Goal: Task Accomplishment & Management: Use online tool/utility

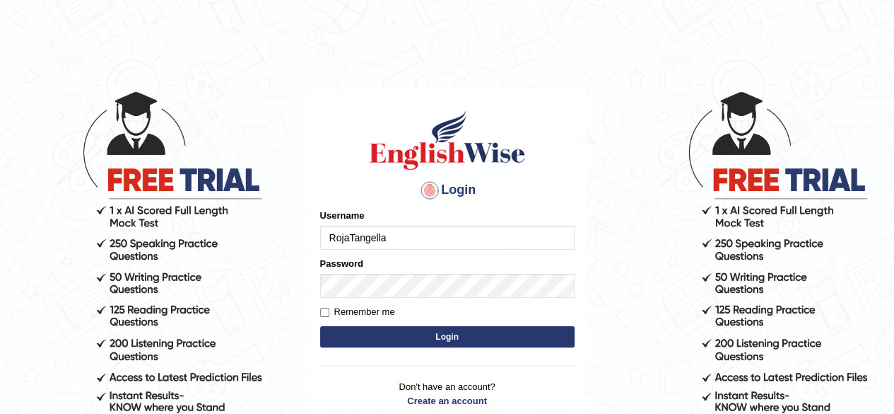
type input "RojaTangella"
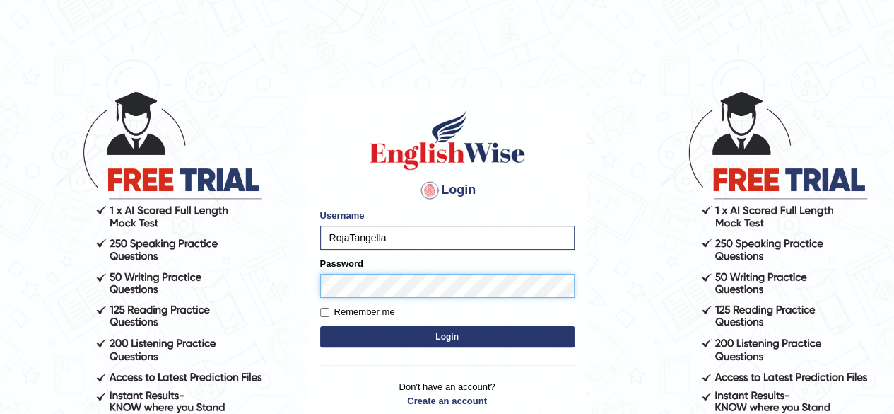
click at [320, 326] on button "Login" at bounding box center [447, 336] width 254 height 21
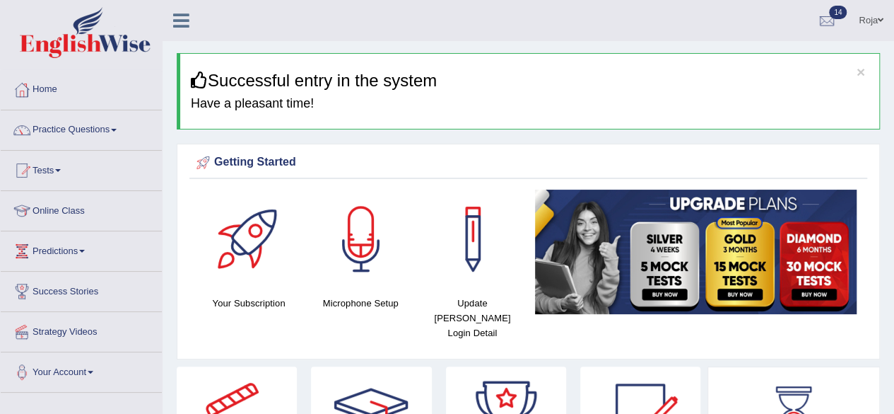
click at [893, 49] on html "Toggle navigation Home Practice Questions Speaking Practice Read Aloud Repeat S…" at bounding box center [447, 207] width 894 height 414
click at [59, 168] on link "Tests" at bounding box center [81, 168] width 161 height 35
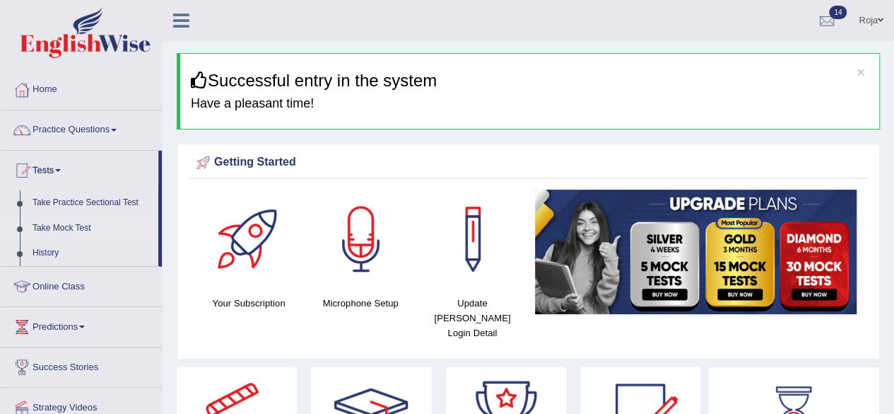
click at [74, 224] on link "Take Mock Test" at bounding box center [92, 228] width 132 height 25
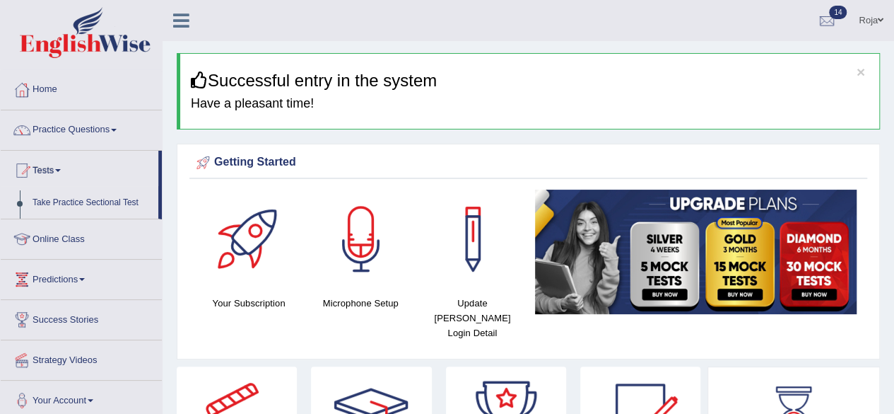
click at [74, 224] on ul "Home Practice Questions Speaking Practice Read Aloud Repeat Sentence Describe I…" at bounding box center [81, 245] width 161 height 351
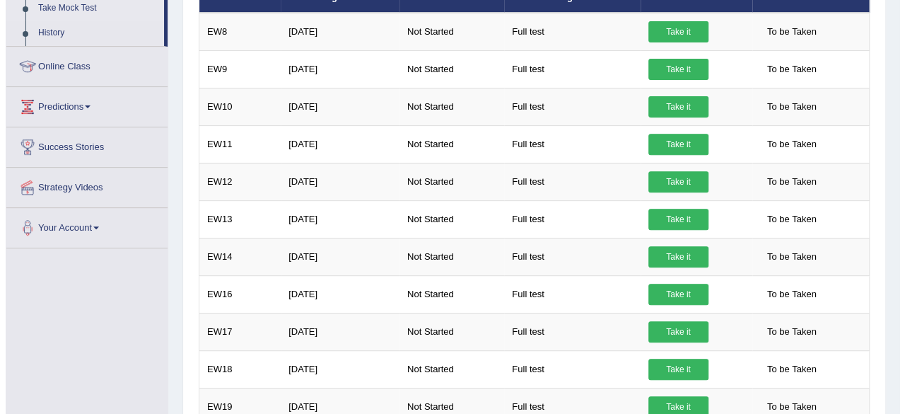
scroll to position [178, 0]
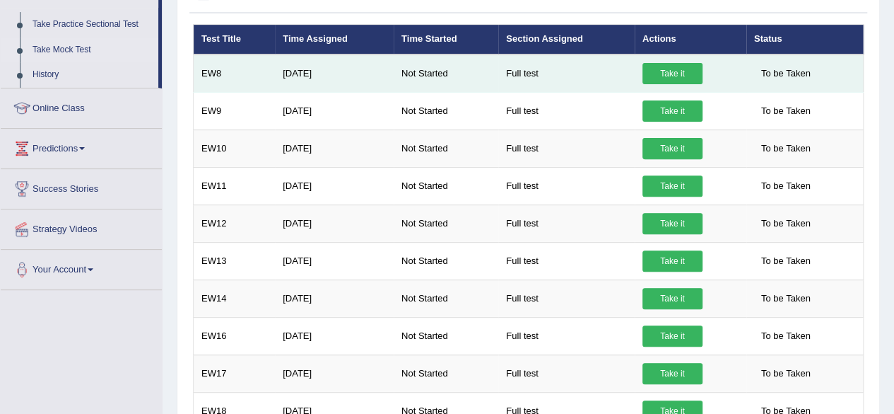
click at [659, 69] on link "Take it" at bounding box center [673, 73] width 60 height 21
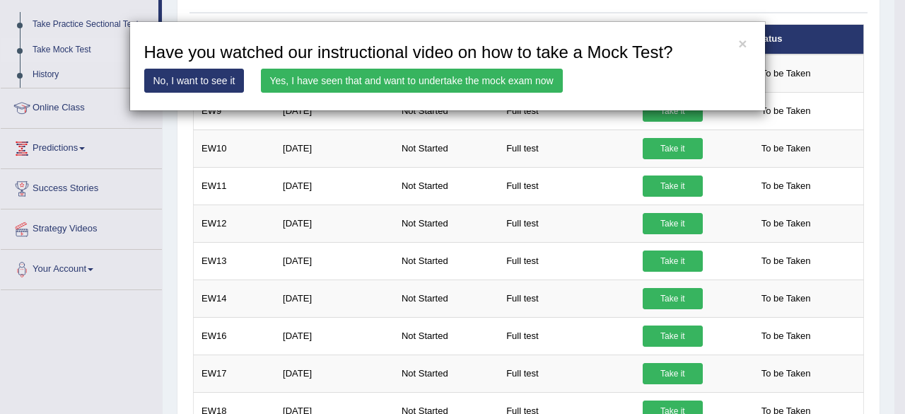
click at [344, 71] on link "Yes, I have seen that and want to undertake the mock exam now" at bounding box center [412, 81] width 302 height 24
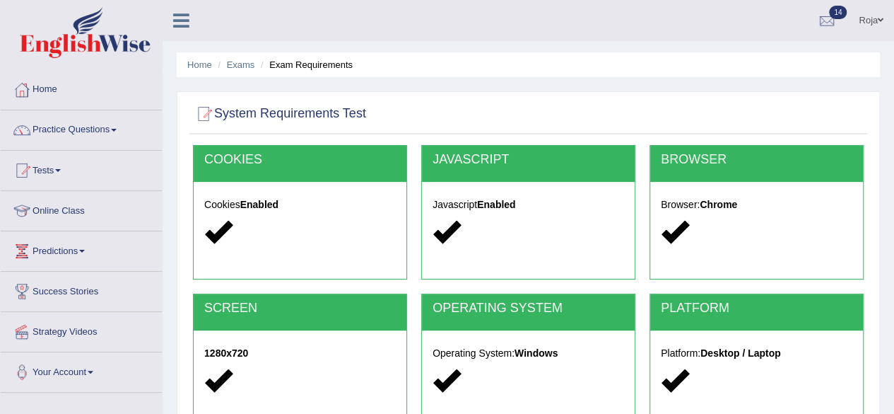
scroll to position [328, 0]
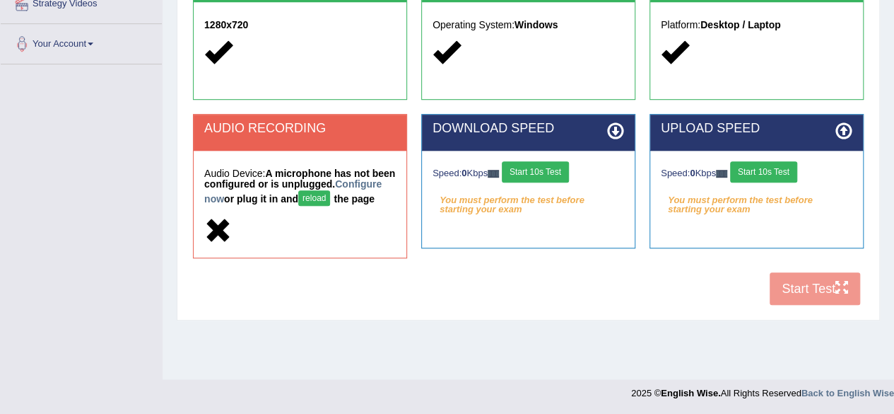
click at [330, 190] on button "reload" at bounding box center [314, 198] width 32 height 16
click at [330, 200] on button "reload" at bounding box center [314, 198] width 32 height 16
click at [425, 300] on div "COOKIES Cookies Enabled JAVASCRIPT Javascript Enabled BROWSER Browser: Chrome S…" at bounding box center [528, 65] width 678 height 496
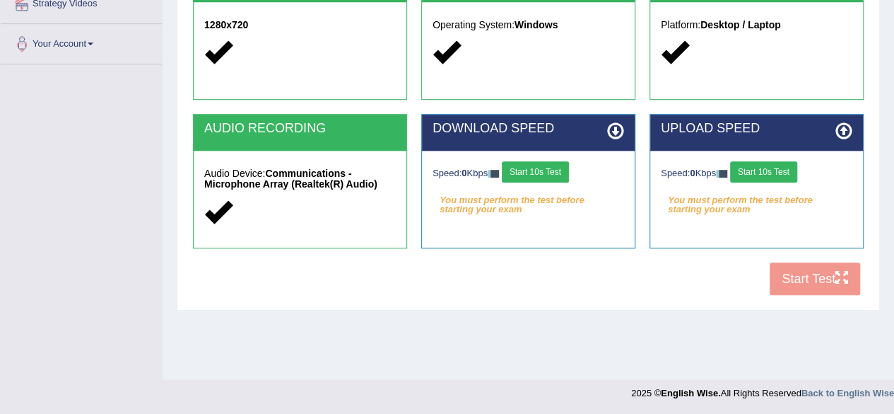
click at [522, 165] on button "Start 10s Test" at bounding box center [535, 171] width 67 height 21
click at [773, 156] on div "Speed: 0 Kbps Start 10s Test You must perform the test before starting your exam" at bounding box center [756, 186] width 213 height 71
click at [768, 162] on button "Start 10s Test" at bounding box center [763, 171] width 67 height 21
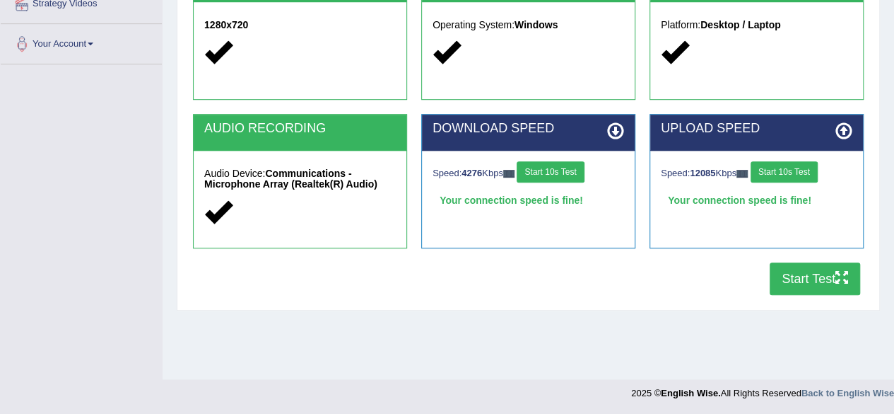
click at [803, 282] on button "Start Test" at bounding box center [815, 278] width 90 height 33
